Goal: Register for event/course

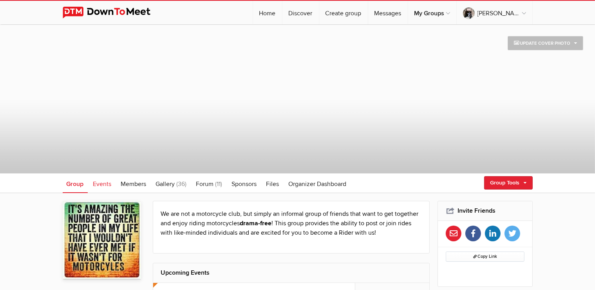
click at [104, 183] on span "Events" at bounding box center [102, 184] width 18 height 8
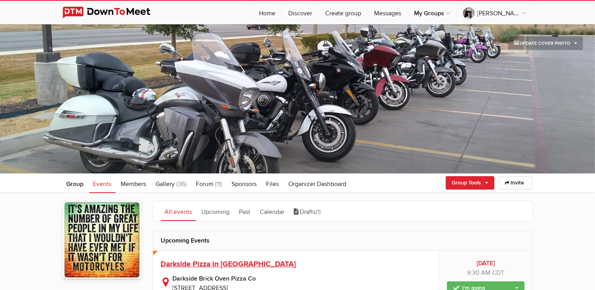
click at [239, 262] on span "Darkside Pizza in [GEOGRAPHIC_DATA]" at bounding box center [228, 263] width 135 height 9
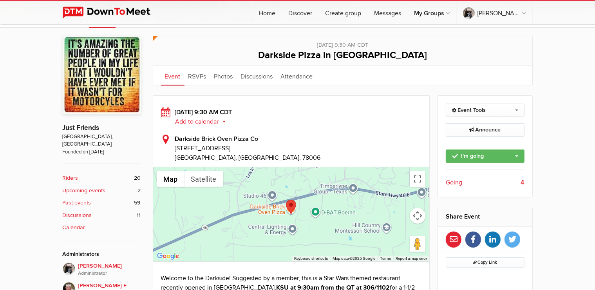
scroll to position [165, 0]
click at [520, 153] on link "I'm going" at bounding box center [485, 155] width 79 height 13
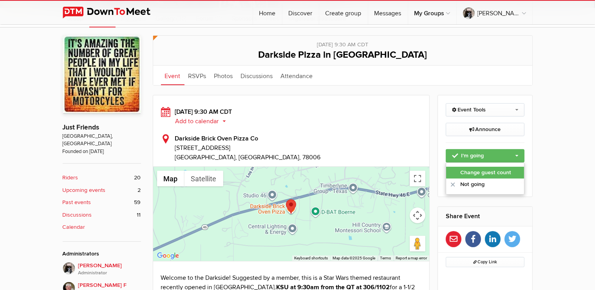
click at [494, 171] on link "Change guest count" at bounding box center [485, 173] width 78 height 12
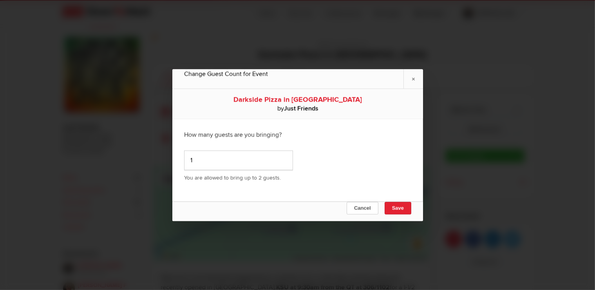
type input "1"
click at [282, 159] on input "1" at bounding box center [238, 160] width 109 height 20
click at [401, 206] on button "Save" at bounding box center [397, 207] width 27 height 13
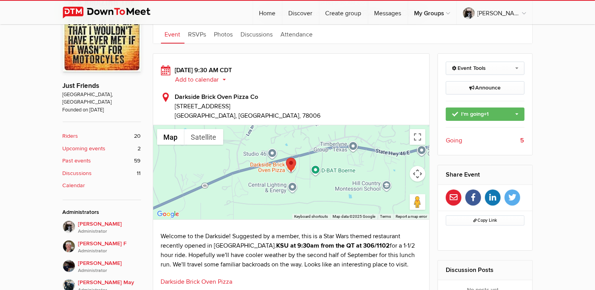
scroll to position [0, 0]
